Goal: Task Accomplishment & Management: Use online tool/utility

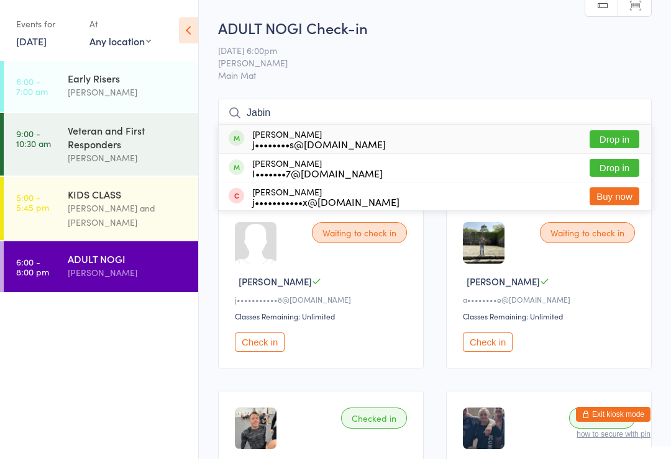
type input "Jabin"
click at [615, 131] on button "Drop in" at bounding box center [614, 139] width 50 height 18
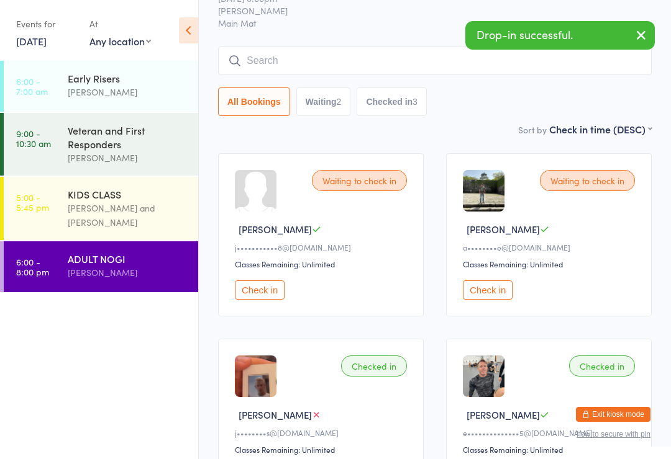
scroll to position [38, 0]
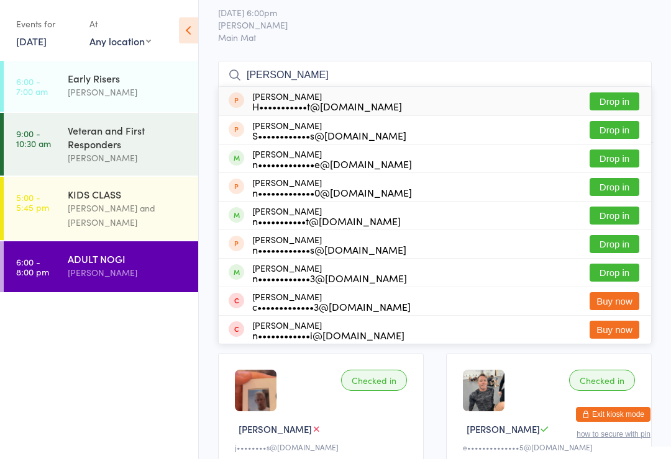
type input "[PERSON_NAME]"
click at [618, 158] on button "Drop in" at bounding box center [614, 159] width 50 height 18
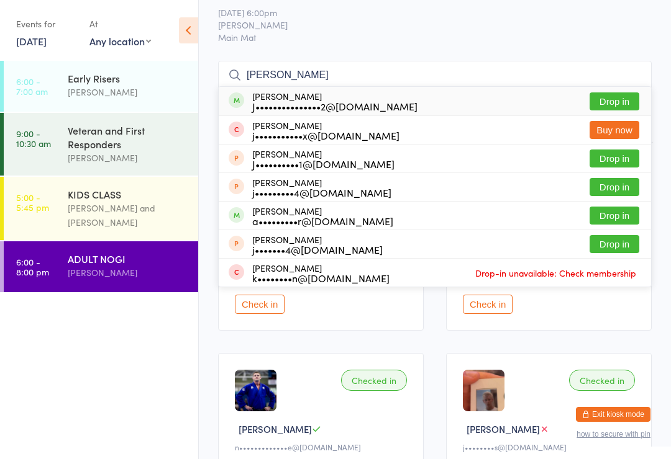
type input "[PERSON_NAME]"
click at [344, 96] on div "[PERSON_NAME] J•••••••••••••••2@[DOMAIN_NAME]" at bounding box center [334, 101] width 165 height 20
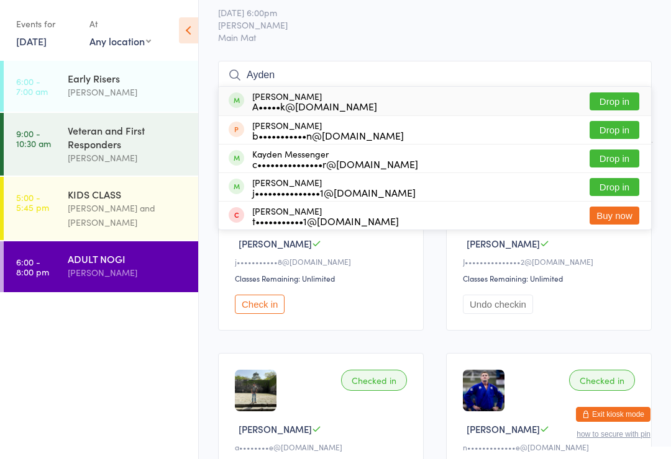
type input "Ayden"
click at [622, 93] on button "Drop in" at bounding box center [614, 102] width 50 height 18
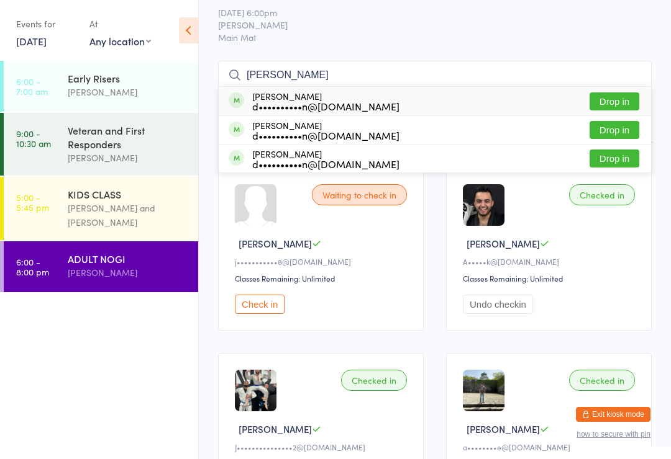
type input "[PERSON_NAME]"
click at [612, 106] on button "Drop in" at bounding box center [614, 102] width 50 height 18
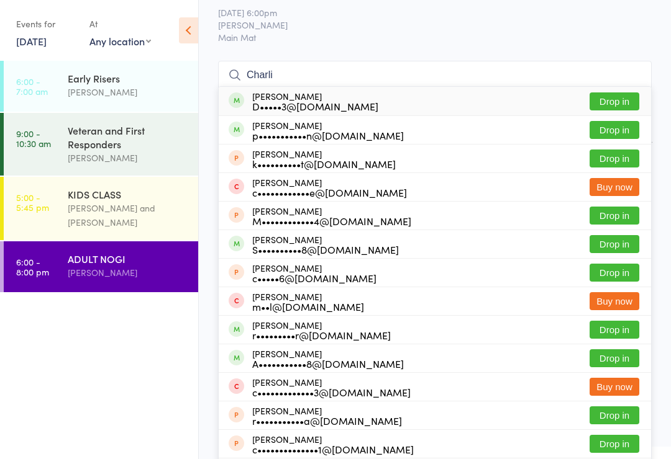
type input "Charli"
click at [630, 96] on button "Drop in" at bounding box center [614, 102] width 50 height 18
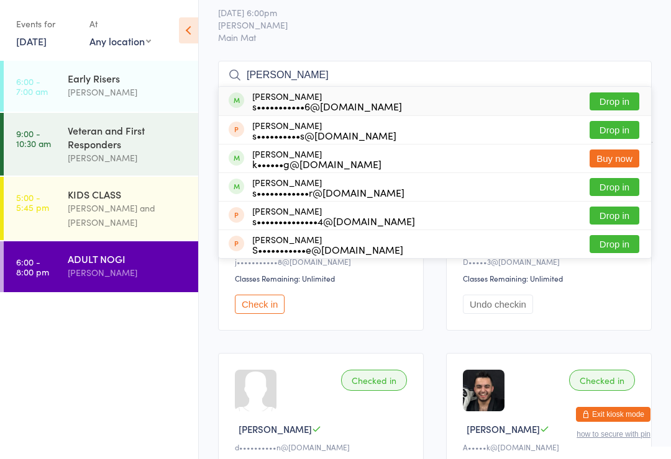
type input "[PERSON_NAME]"
click at [630, 94] on button "Drop in" at bounding box center [614, 102] width 50 height 18
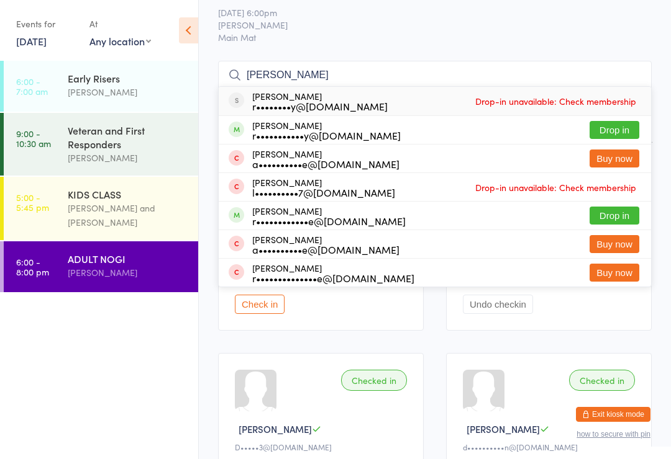
type input "[PERSON_NAME]"
click at [628, 123] on button "Drop in" at bounding box center [614, 130] width 50 height 18
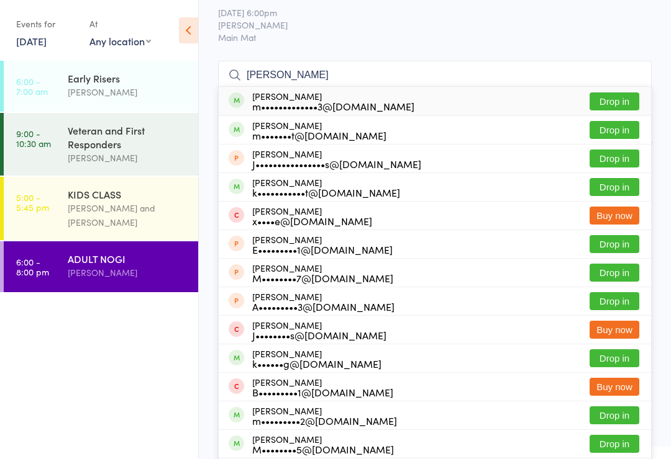
type input "[PERSON_NAME]"
click at [618, 111] on button "Drop in" at bounding box center [614, 102] width 50 height 18
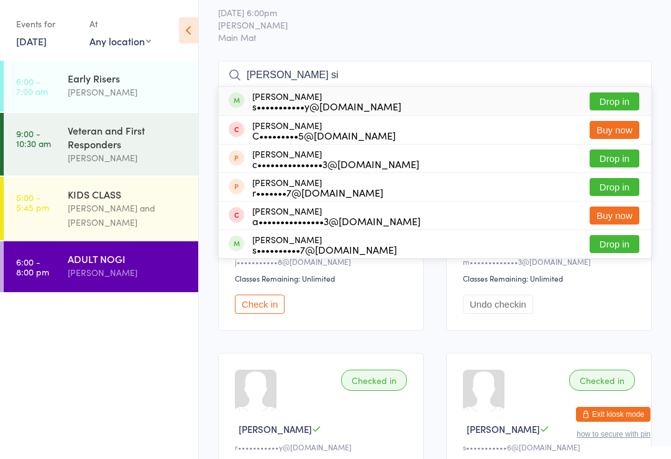
type input "[PERSON_NAME] si"
click at [622, 95] on button "Drop in" at bounding box center [614, 102] width 50 height 18
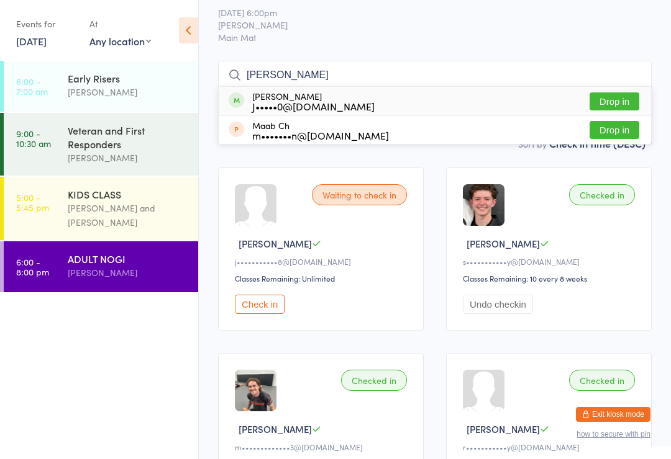
type input "[PERSON_NAME]"
click at [631, 99] on button "Drop in" at bounding box center [614, 102] width 50 height 18
